Goal: Task Accomplishment & Management: Complete application form

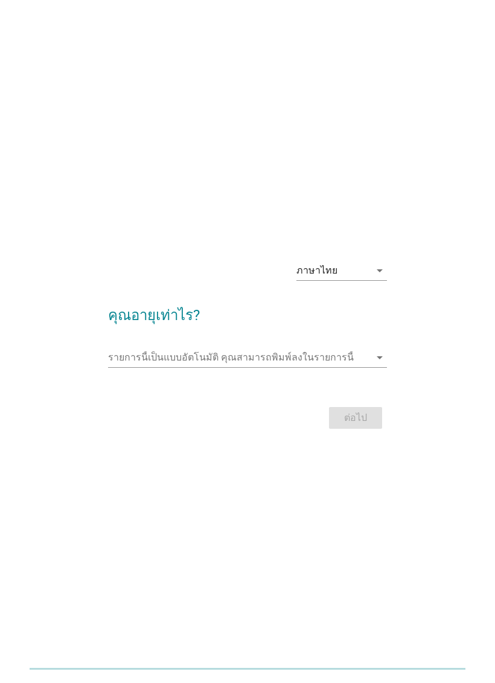
click at [308, 367] on input "รายการนี้เป็นแบบอัตโนมัติ คุณสามารถพิมพ์ลงในรายการนี้" at bounding box center [238, 357] width 261 height 19
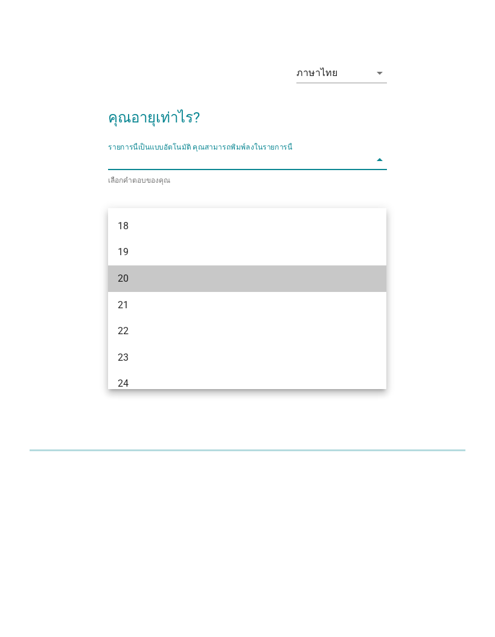
click at [134, 444] on div "20" at bounding box center [236, 451] width 237 height 14
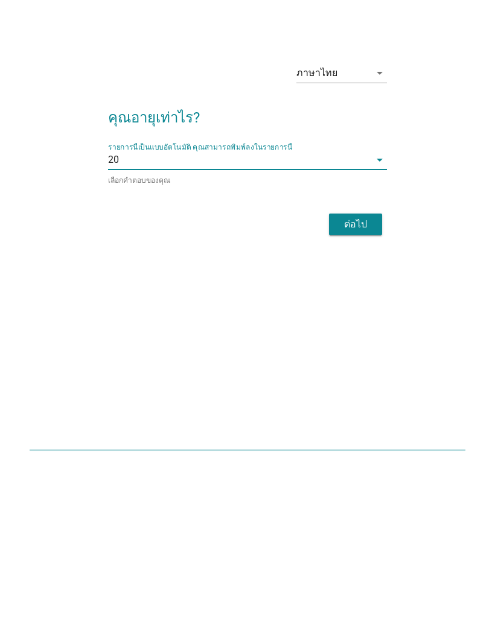
click at [345, 390] on div "ต่อไป" at bounding box center [356, 397] width 34 height 14
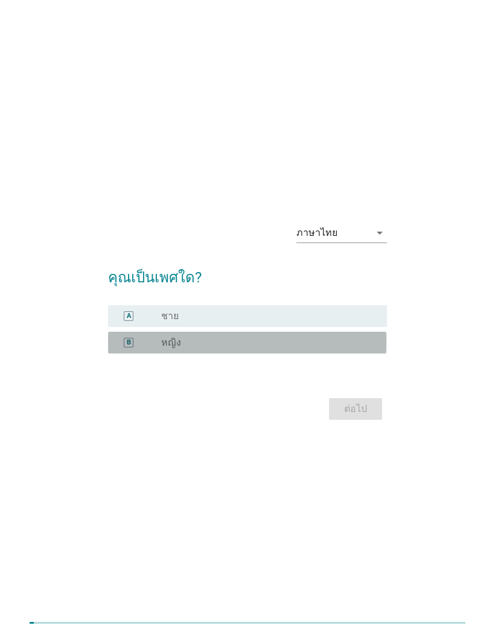
click at [177, 349] on label "หญิง" at bounding box center [171, 343] width 20 height 12
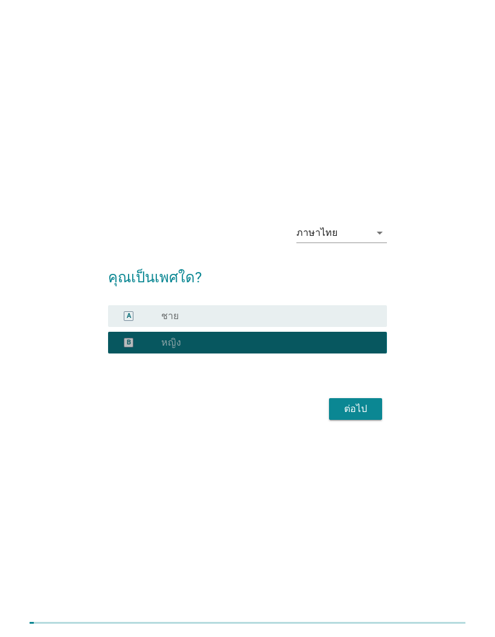
click at [358, 416] on div "ต่อไป" at bounding box center [356, 409] width 34 height 14
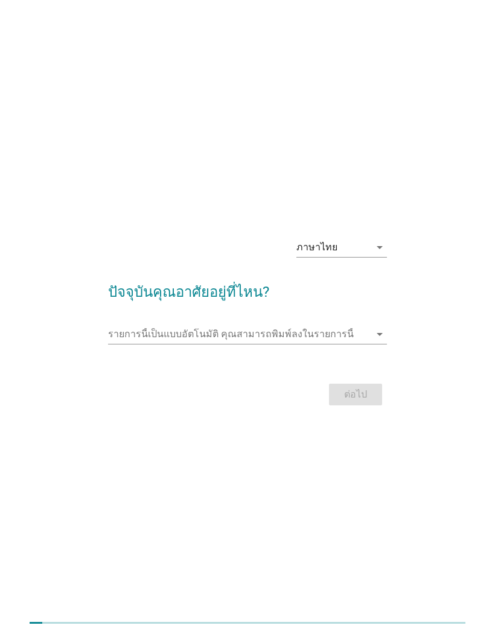
click at [340, 344] on input "รายการนี้เป็นแบบอัตโนมัติ คุณสามารถพิมพ์ลงในรายการนี้" at bounding box center [238, 334] width 261 height 19
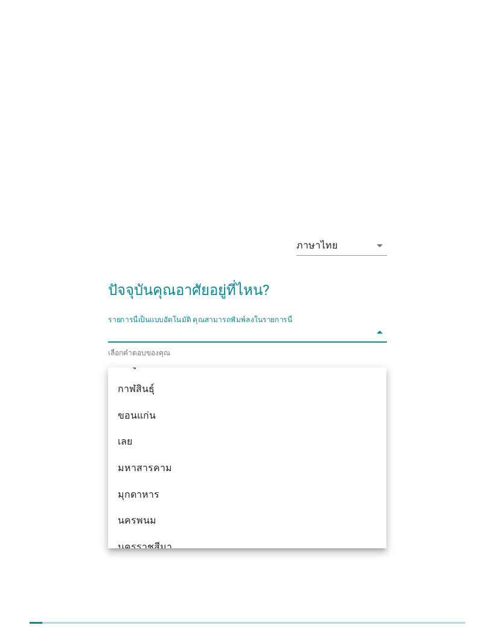
scroll to position [103, 0]
type input "กร"
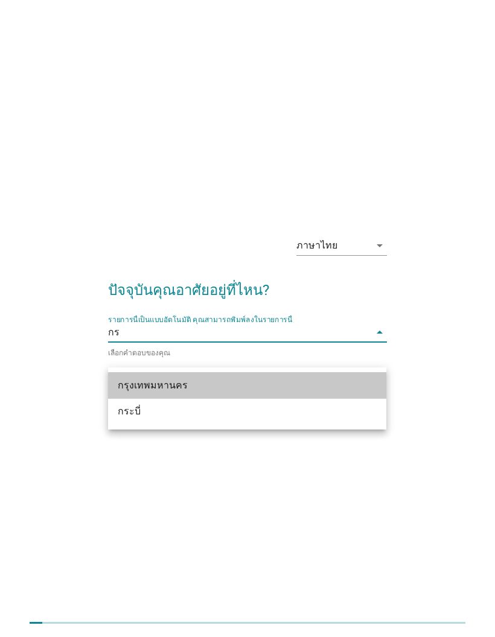
click at [189, 386] on div "กรุงเทพมหานคร" at bounding box center [236, 385] width 237 height 14
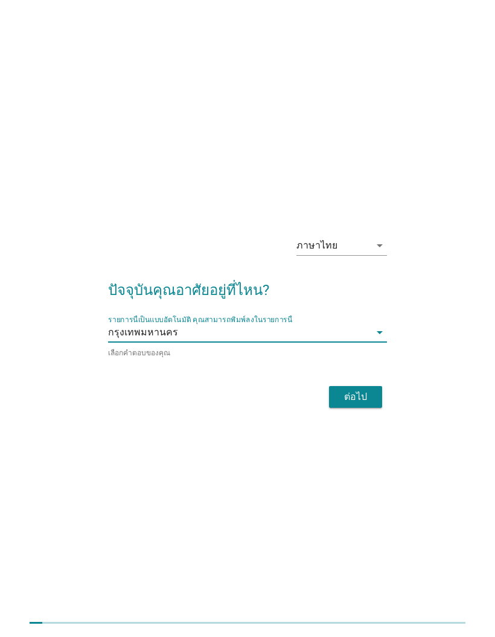
click at [445, 354] on div "ภาษาไทย arrow_drop_down ปัจจุบันคุณอาศัยอยู่ที่ไหน? รายการนี้เป็นแบบอัตโนมัติ […" at bounding box center [247, 319] width 447 height 205
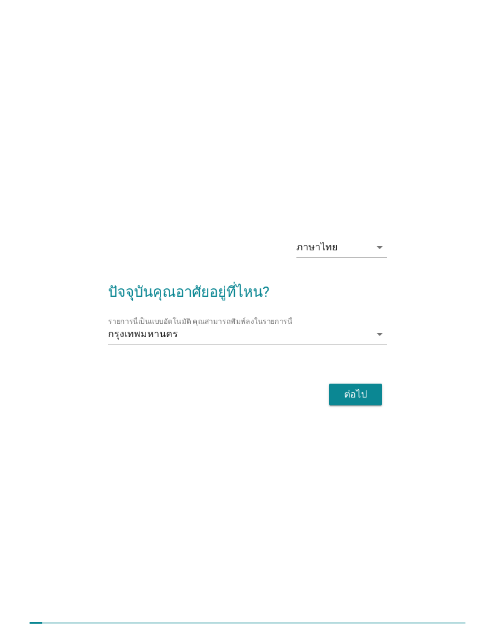
click at [357, 402] on div "ต่อไป" at bounding box center [356, 394] width 34 height 14
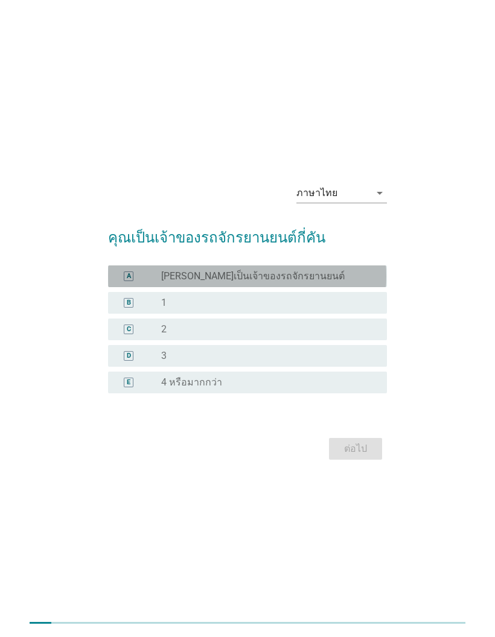
click at [279, 282] on label "[PERSON_NAME]เป็นเจ้าของรถจักรยานยนต์" at bounding box center [252, 276] width 183 height 12
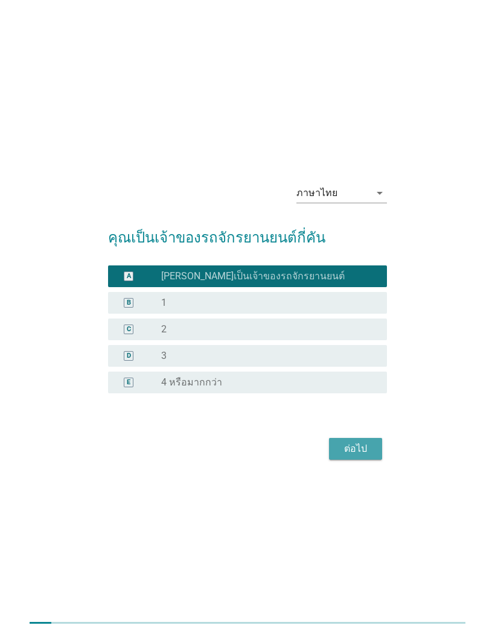
click at [343, 456] on div "ต่อไป" at bounding box center [356, 449] width 34 height 14
